Goal: Navigation & Orientation: Find specific page/section

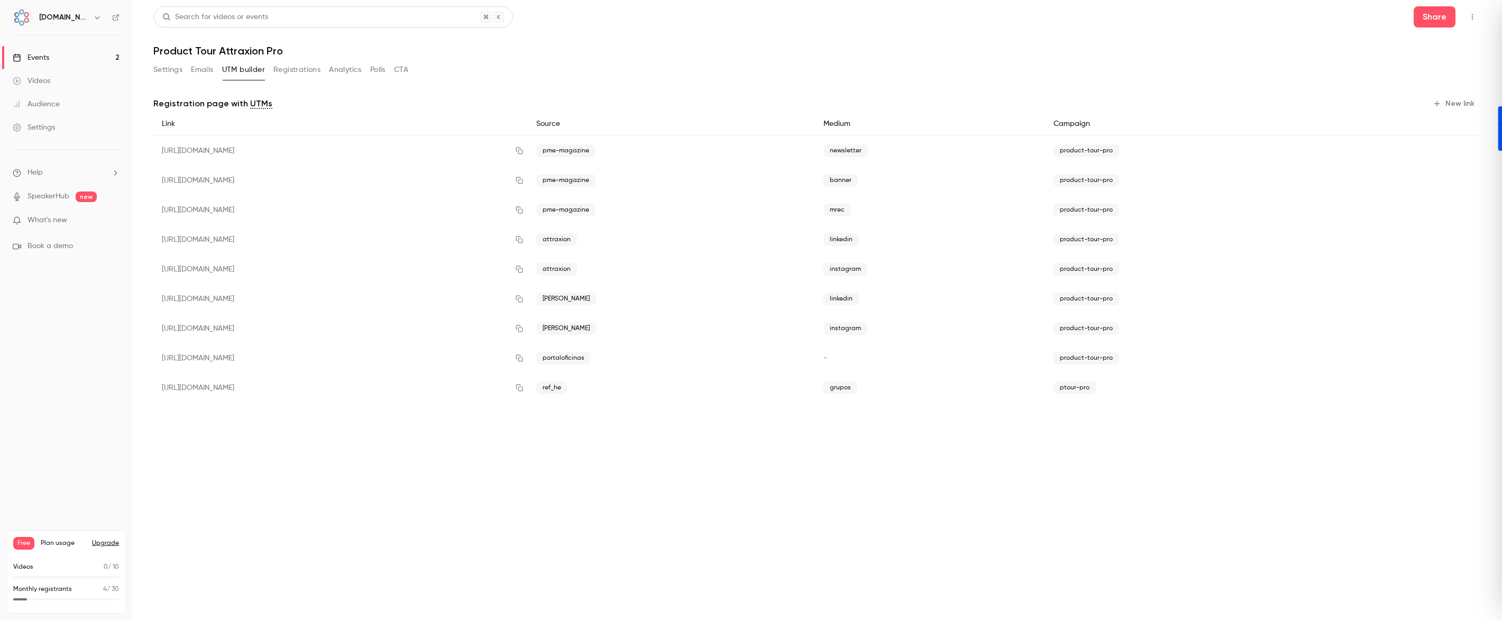
click at [47, 57] on div "Events" at bounding box center [31, 57] width 36 height 11
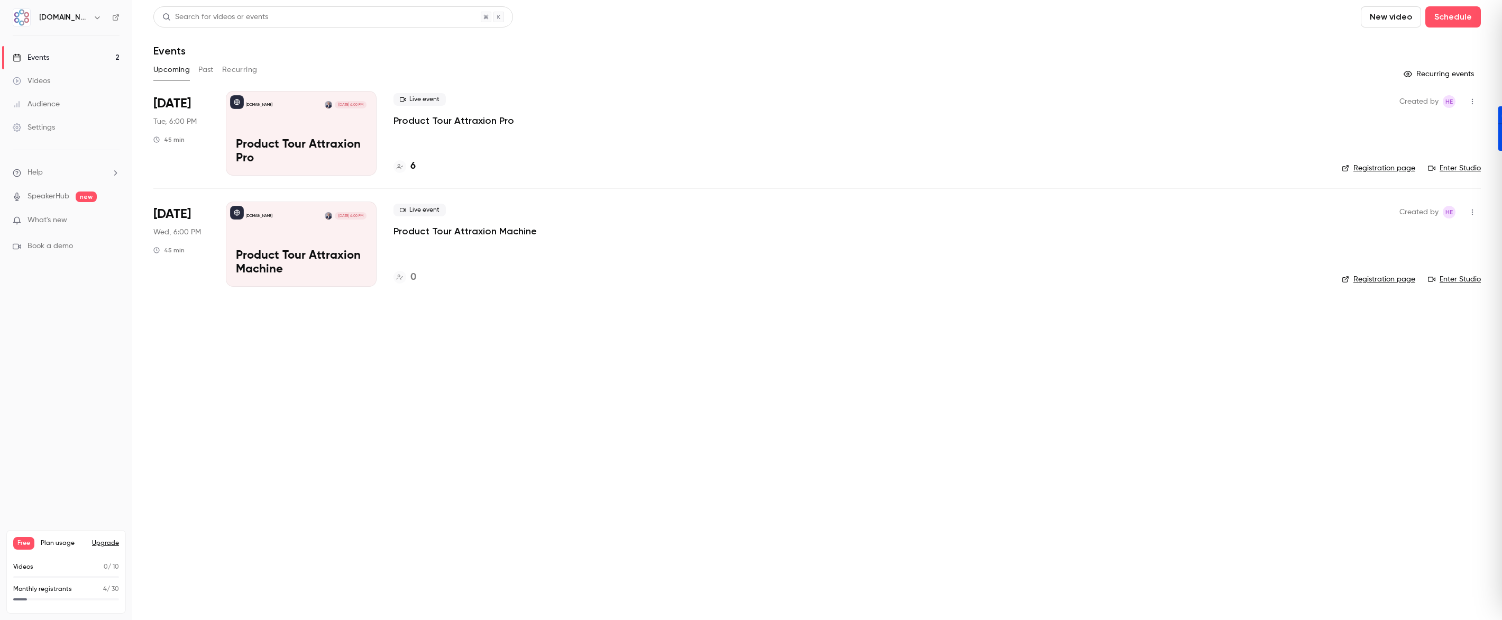
click at [53, 98] on link "Audience" at bounding box center [66, 104] width 132 height 23
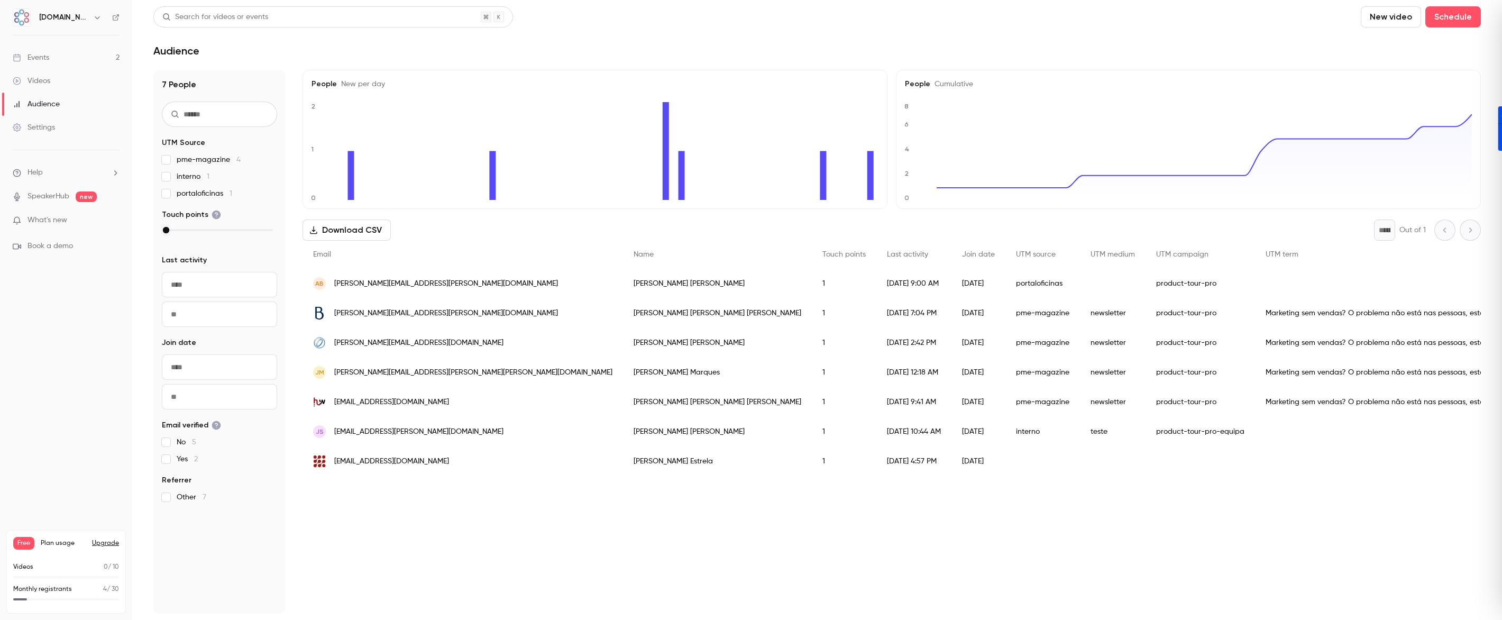
click at [42, 60] on div "Events" at bounding box center [31, 57] width 36 height 11
